Goal: Check status: Check status

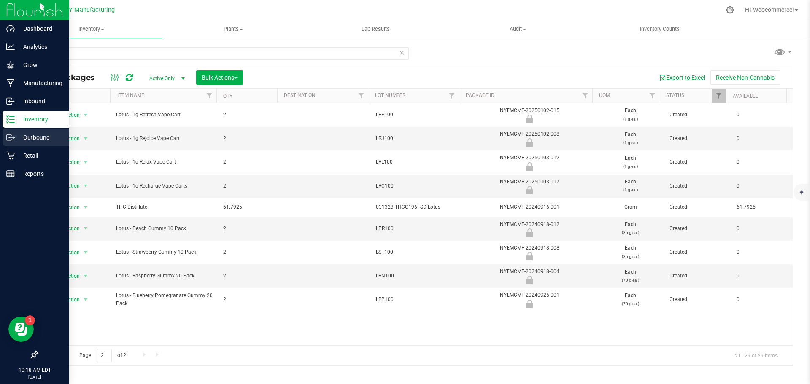
click at [18, 132] on div "Outbound" at bounding box center [36, 137] width 67 height 17
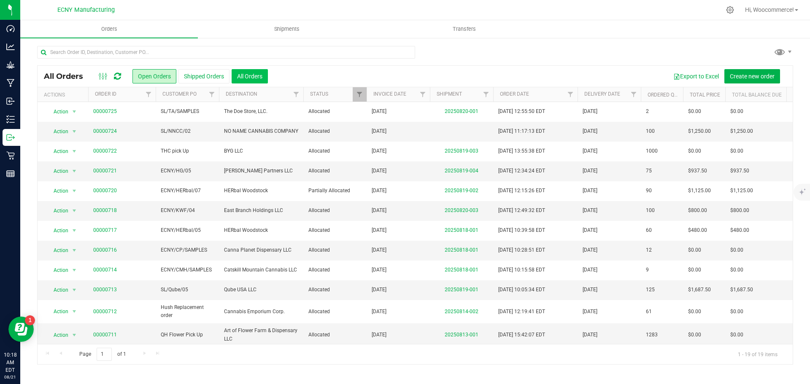
click at [239, 82] on button "All Orders" at bounding box center [249, 76] width 36 height 14
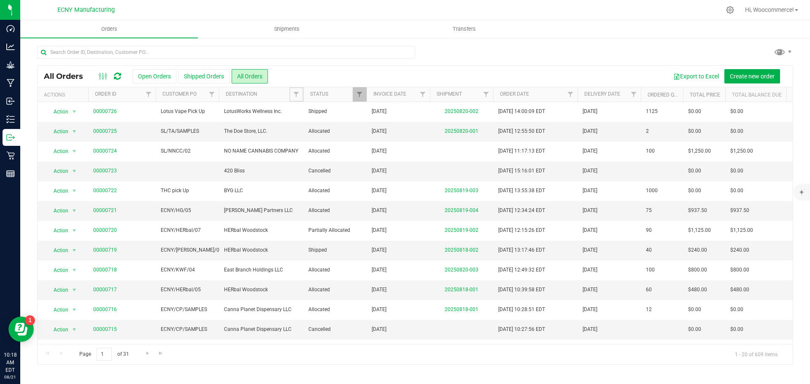
click at [297, 95] on span "Filter" at bounding box center [296, 94] width 7 height 7
type input "art"
click at [313, 132] on span "Art of Flower Farm & Dispensary LLC" at bounding box center [348, 133] width 83 height 5
click at [303, 132] on input "Art of Flower Farm & Dispensary LLC" at bounding box center [300, 132] width 5 height 5
checkbox input "true"
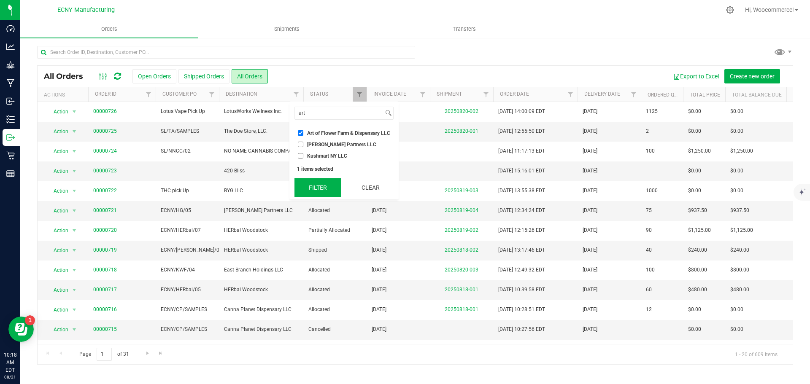
click at [308, 188] on button "Filter" at bounding box center [317, 187] width 46 height 19
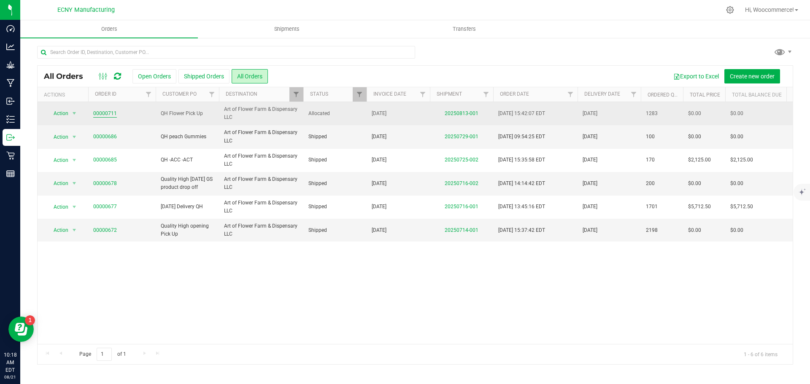
click at [101, 112] on link "00000711" at bounding box center [105, 114] width 24 height 8
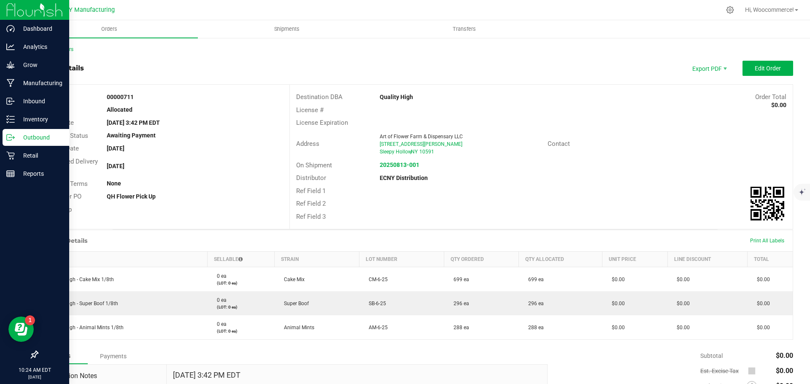
click at [18, 144] on div "Outbound" at bounding box center [36, 137] width 67 height 17
